Goal: Task Accomplishment & Management: Manage account settings

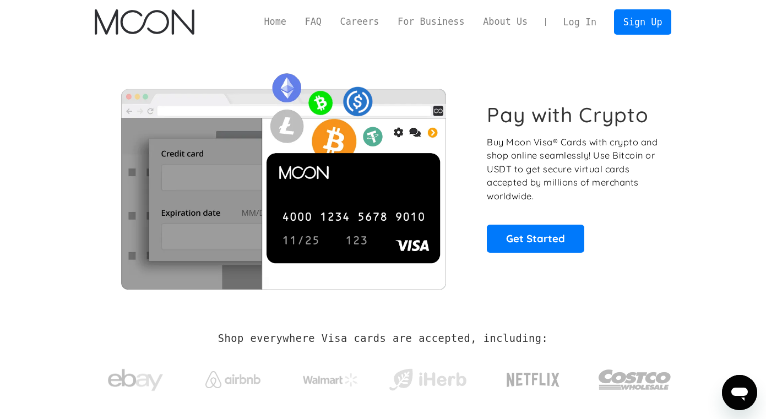
click at [577, 20] on link "Log In" at bounding box center [580, 22] width 52 height 24
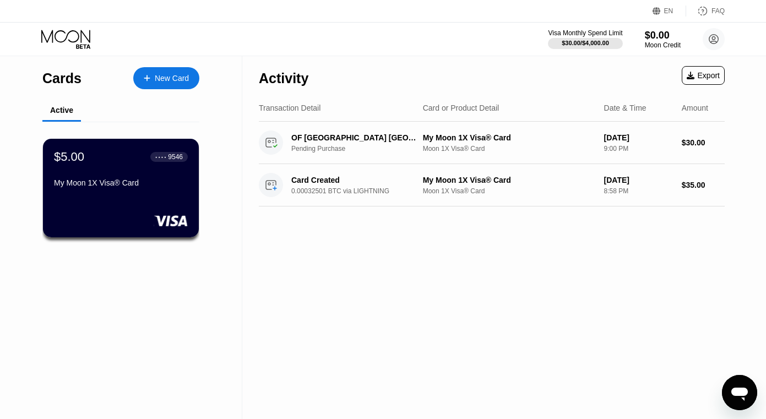
click at [346, 224] on div "Activity Export Transaction Detail Card or Product Detail Date & Time Amount OF…" at bounding box center [491, 237] width 499 height 363
drag, startPoint x: 372, startPoint y: 235, endPoint x: 367, endPoint y: 54, distance: 180.8
click at [364, 54] on div "EN Language Select an item Save FAQ Visa Monthly Spend Limit $30.00 / $4,000.00…" at bounding box center [383, 209] width 766 height 419
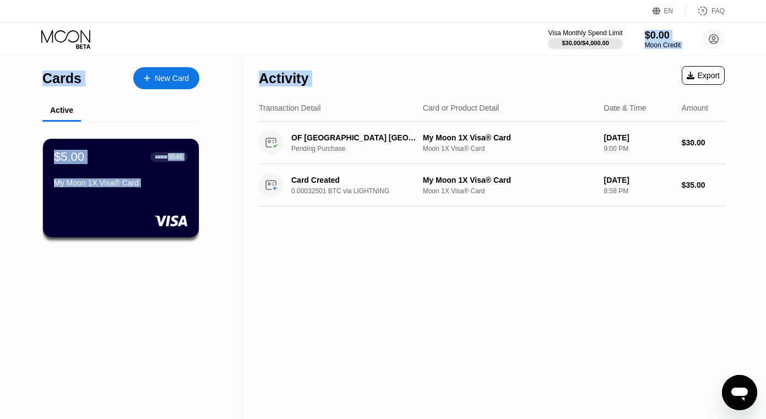
click at [350, 53] on div "Visa Monthly Spend Limit $30.00 / $4,000.00 $0.00 Moon Credit travis@swansongme…" at bounding box center [383, 39] width 766 height 33
drag, startPoint x: 111, startPoint y: 64, endPoint x: 259, endPoint y: 230, distance: 222.4
click at [259, 230] on div "Cards New Card Active $5.00 ● ● ● ● 9546 My Moon 1X Visa® Card Activity Export …" at bounding box center [383, 237] width 766 height 363
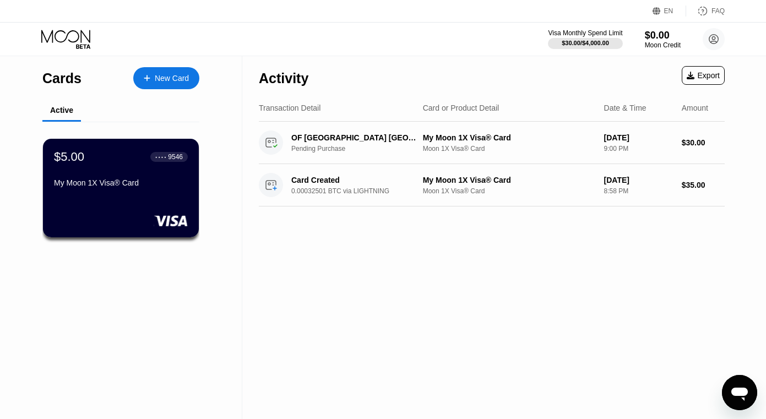
click at [258, 265] on div "Activity Export Transaction Detail Card or Product Detail Date & Time Amount OF…" at bounding box center [491, 237] width 499 height 363
